Goal: Check status: Check status

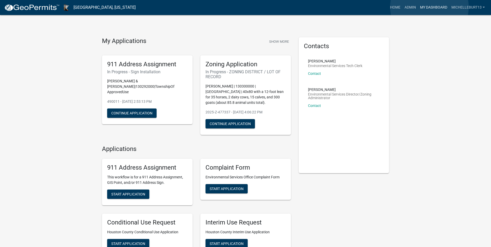
click at [430, 7] on link "My Dashboard" at bounding box center [433, 8] width 31 height 10
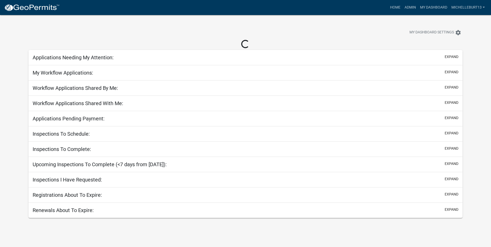
select select "3: 100"
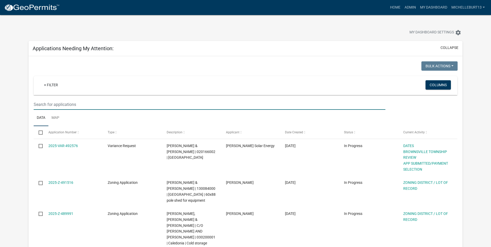
click at [71, 105] on input "text" at bounding box center [210, 104] width 352 height 11
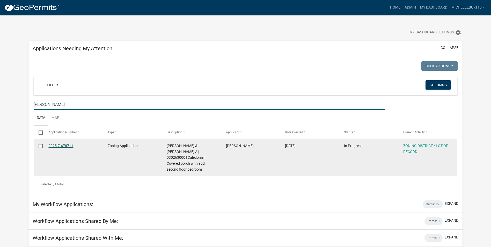
type input "[PERSON_NAME]"
click at [62, 146] on link "2025-Z-478711" at bounding box center [60, 146] width 25 height 4
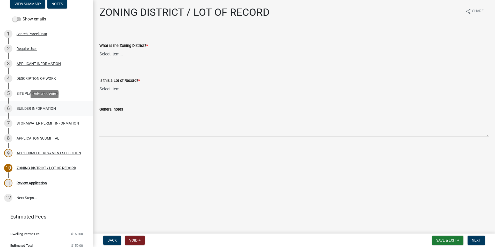
scroll to position [53, 0]
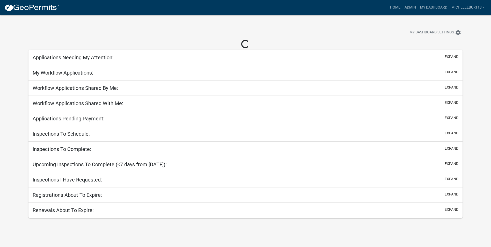
select select "3: 100"
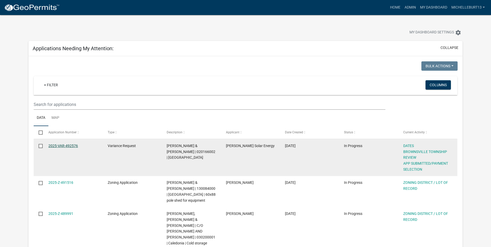
click at [57, 145] on link "2025-VAR-492576" at bounding box center [63, 146] width 30 height 4
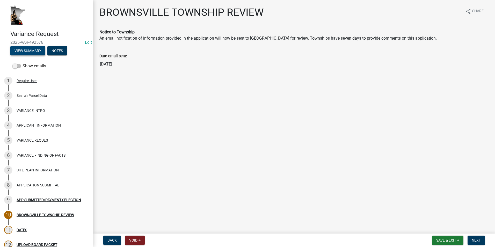
click at [33, 51] on button "View Summary" at bounding box center [27, 50] width 35 height 9
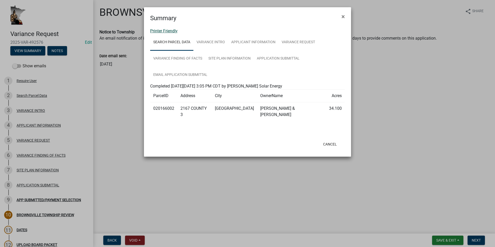
click at [168, 31] on link "Printer Friendly" at bounding box center [163, 30] width 27 height 5
click at [345, 16] on span "×" at bounding box center [343, 16] width 3 height 7
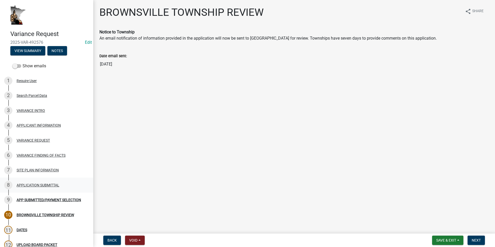
click at [28, 185] on div "APPLICATION SUBMITTAL" at bounding box center [38, 185] width 43 height 4
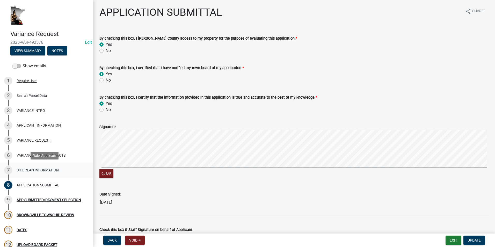
click at [32, 171] on div "SITE PLAN INFORMATION" at bounding box center [38, 170] width 42 height 4
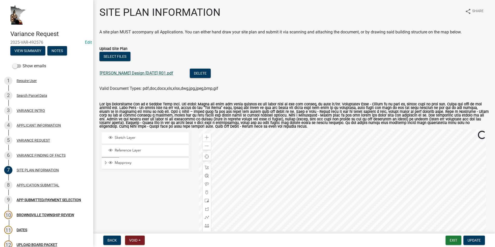
click at [151, 73] on link "[PERSON_NAME] Design [DATE] R01.pdf" at bounding box center [137, 73] width 74 height 5
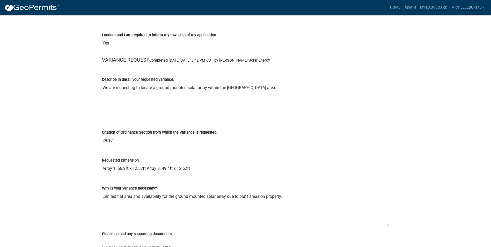
scroll to position [518, 0]
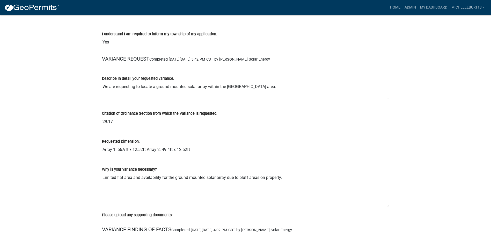
drag, startPoint x: 389, startPoint y: 115, endPoint x: 388, endPoint y: 97, distance: 17.9
click at [388, 97] on textarea "We are requesting to locate a ground mounted solar array within the shoreland b…" at bounding box center [245, 90] width 287 height 17
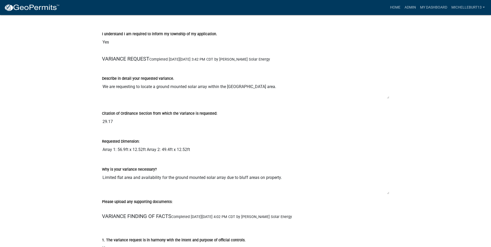
drag, startPoint x: 389, startPoint y: 207, endPoint x: 386, endPoint y: 193, distance: 13.5
click at [386, 193] on textarea "Limited flat area and availability for the ground mounted solar array due to bl…" at bounding box center [245, 183] width 287 height 22
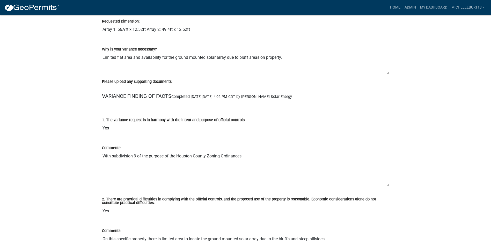
scroll to position [648, 0]
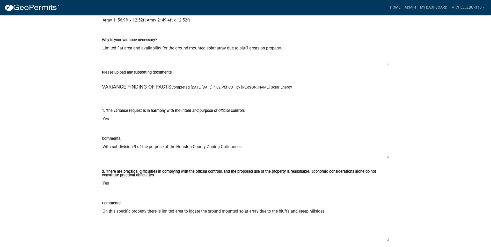
drag, startPoint x: 389, startPoint y: 175, endPoint x: 386, endPoint y: 157, distance: 18.5
click at [386, 157] on textarea "With subdivision 9 of the purpose of the Houston County Zoning Ordinances." at bounding box center [245, 150] width 287 height 17
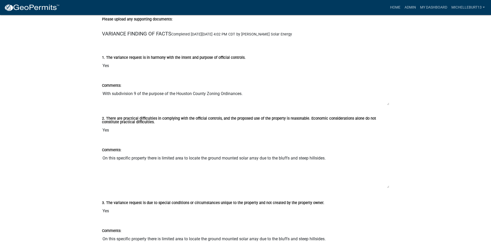
scroll to position [725, 0]
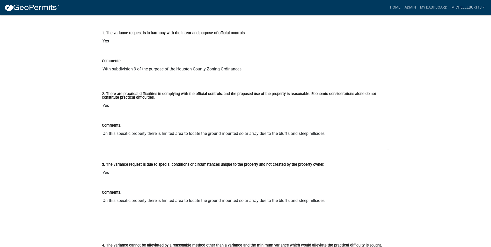
drag, startPoint x: 389, startPoint y: 162, endPoint x: 389, endPoint y: 148, distance: 14.0
click at [389, 148] on textarea "On this specific property there is limited area to locate the ground mounted so…" at bounding box center [245, 138] width 287 height 21
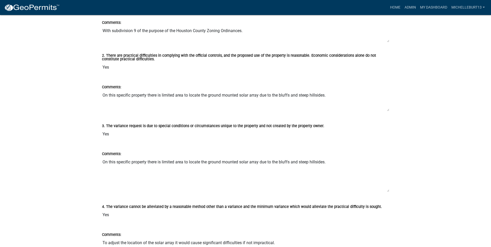
scroll to position [777, 0]
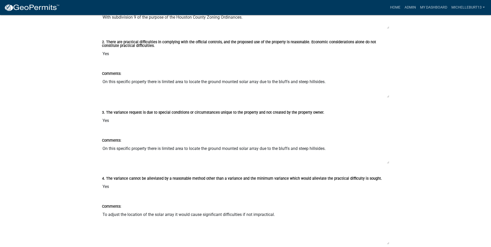
drag, startPoint x: 388, startPoint y: 177, endPoint x: 386, endPoint y: 161, distance: 15.7
click at [386, 161] on textarea "On this specific property there is limited area to locate the ground mounted so…" at bounding box center [245, 153] width 287 height 20
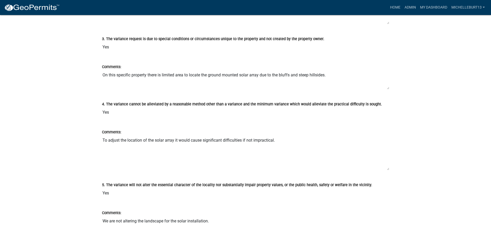
scroll to position [855, 0]
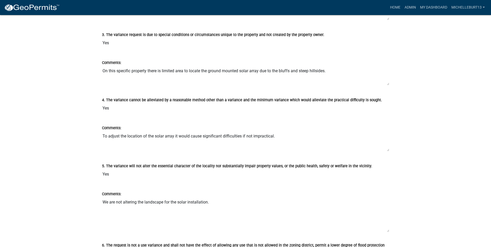
drag, startPoint x: 388, startPoint y: 165, endPoint x: 387, endPoint y: 150, distance: 14.8
click at [387, 150] on textarea "To adjust the location of the solar array it would cause significant difficulti…" at bounding box center [245, 141] width 287 height 20
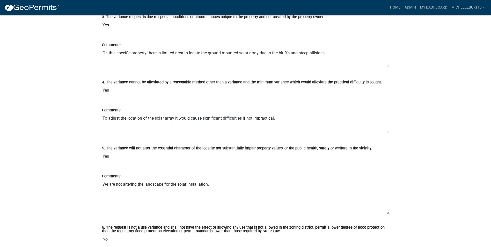
scroll to position [907, 0]
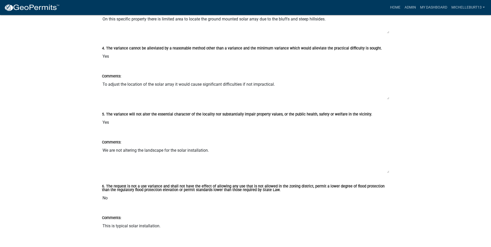
drag, startPoint x: 388, startPoint y: 179, endPoint x: 390, endPoint y: 164, distance: 14.9
click at [390, 166] on div "Comments: We are not altering the landscape for the solar installation." at bounding box center [245, 155] width 295 height 46
click at [390, 165] on div "Comments: We are not altering the landscape for the solar installation." at bounding box center [245, 155] width 295 height 46
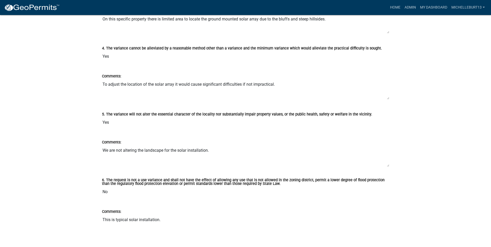
click at [390, 162] on div "Comments: We are not altering the landscape for the solar installation." at bounding box center [245, 151] width 295 height 39
click at [370, 204] on div "Comments: This is typical solar installation." at bounding box center [245, 225] width 287 height 49
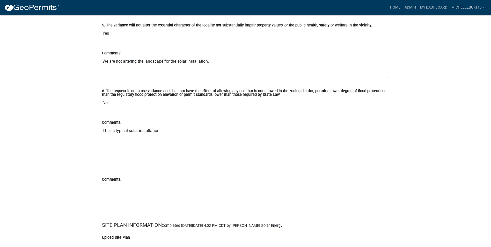
scroll to position [1010, 0]
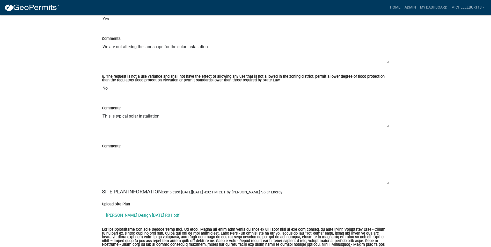
drag, startPoint x: 388, startPoint y: 144, endPoint x: 389, endPoint y: 125, distance: 19.2
click at [389, 125] on textarea "This is typical solar installation." at bounding box center [245, 119] width 287 height 16
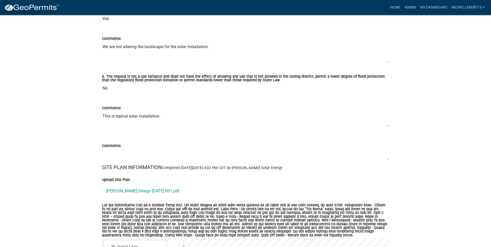
drag, startPoint x: 389, startPoint y: 183, endPoint x: 390, endPoint y: 159, distance: 24.1
click at [390, 159] on div "Comments:" at bounding box center [245, 149] width 295 height 29
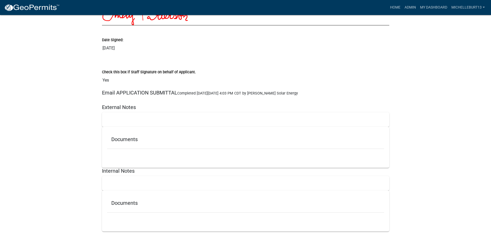
scroll to position [1467, 0]
